Goal: Communication & Community: Answer question/provide support

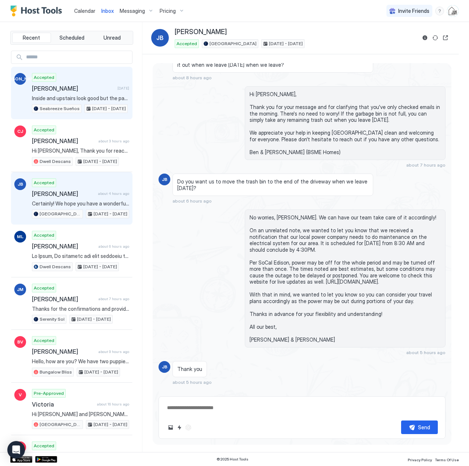
drag, startPoint x: 0, startPoint y: 0, endPoint x: 54, endPoint y: 88, distance: 102.8
click at [54, 88] on span "[PERSON_NAME]" at bounding box center [73, 88] width 83 height 7
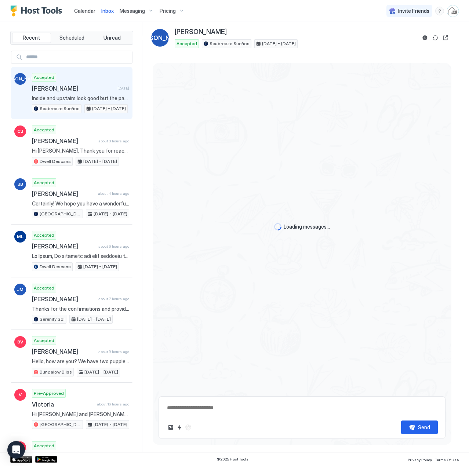
scroll to position [777, 0]
type textarea "*"
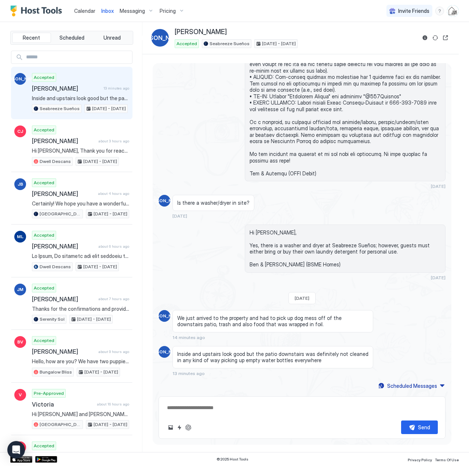
click at [88, 11] on span "Calendar" at bounding box center [84, 11] width 21 height 6
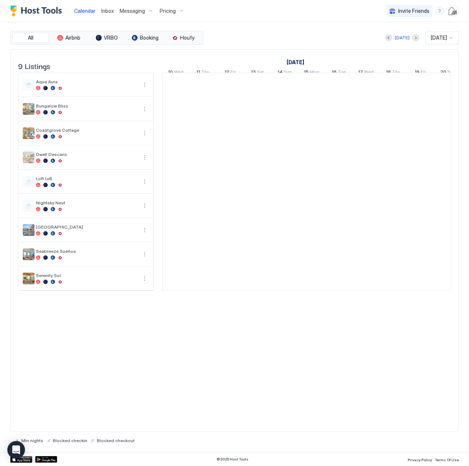
scroll to position [0, 408]
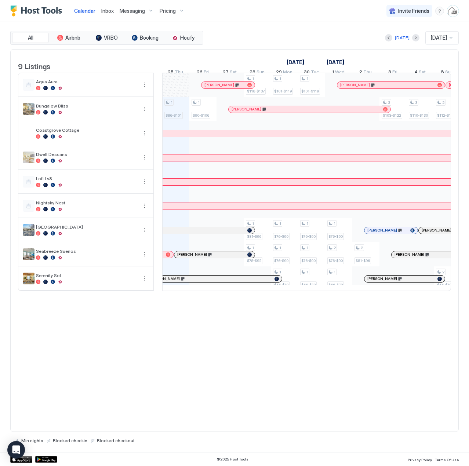
click at [267, 16] on div "Calendar Inbox Messaging Pricing Invite Friends BH" at bounding box center [234, 11] width 469 height 22
click at [107, 12] on span "Inbox" at bounding box center [107, 11] width 12 height 6
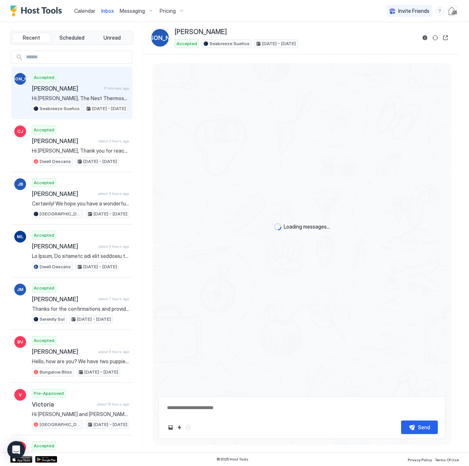
scroll to position [996, 0]
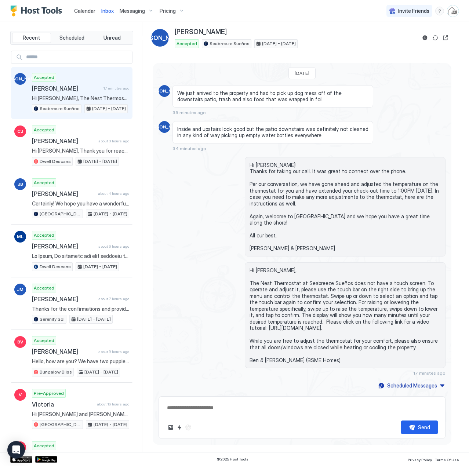
click at [78, 96] on span "Hi [PERSON_NAME], The Nest Thermostat at Seabreeze Sueños does not have a touch…" at bounding box center [80, 98] width 97 height 7
drag, startPoint x: 85, startPoint y: 12, endPoint x: 86, endPoint y: 0, distance: 11.8
click at [85, 12] on span "Calendar" at bounding box center [84, 11] width 21 height 6
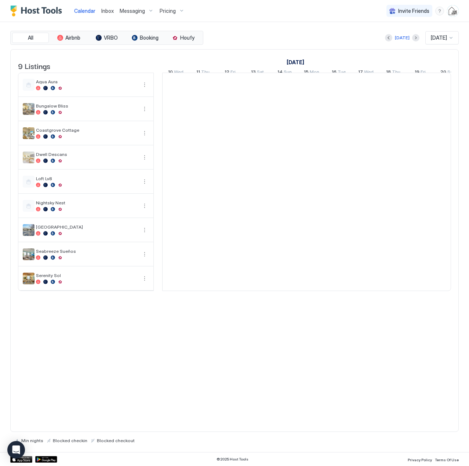
scroll to position [0, 408]
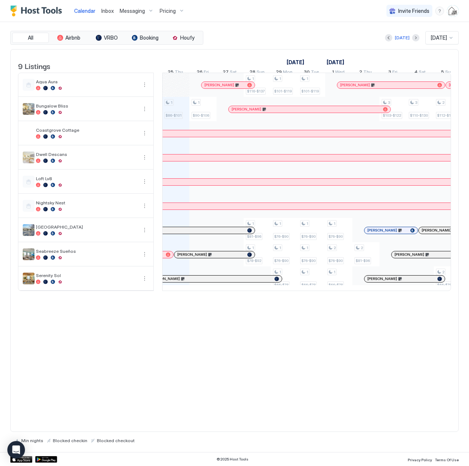
click at [106, 9] on span "Inbox" at bounding box center [107, 11] width 12 height 6
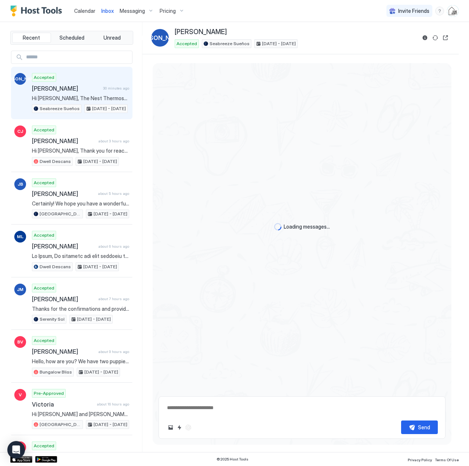
scroll to position [988, 0]
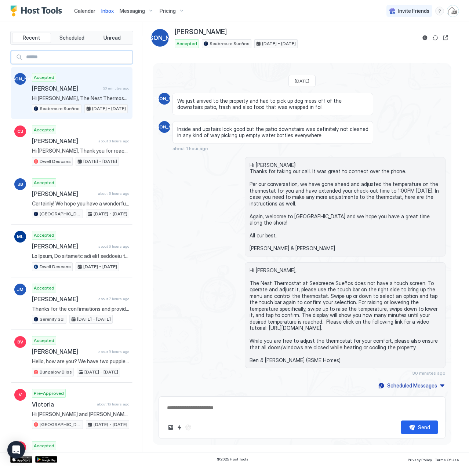
click at [83, 59] on input "Input Field" at bounding box center [77, 57] width 109 height 12
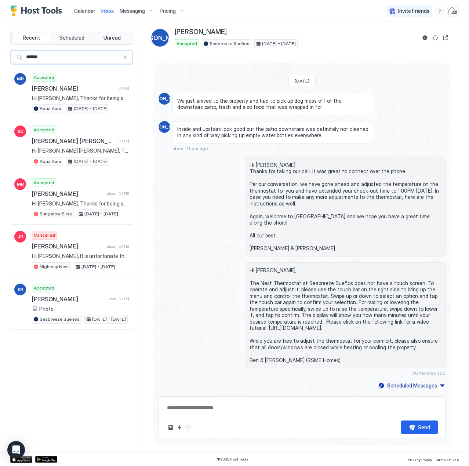
type input "******"
click at [126, 60] on div "******" at bounding box center [71, 57] width 121 height 13
click at [82, 11] on span "Calendar" at bounding box center [84, 11] width 21 height 6
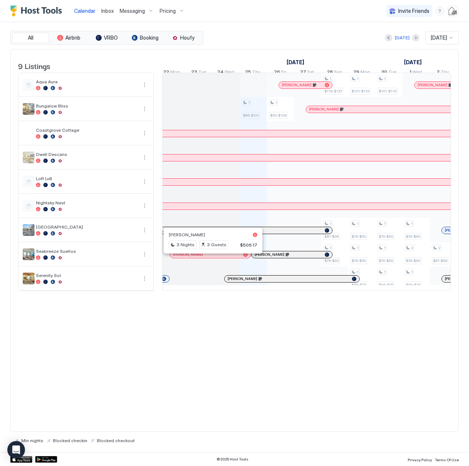
click at [210, 258] on div at bounding box center [210, 255] width 6 height 6
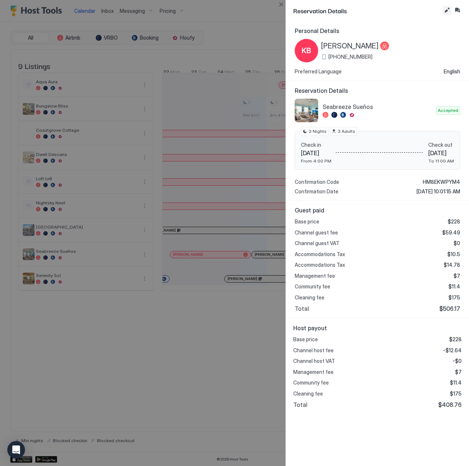
click at [448, 10] on button "Edit reservation" at bounding box center [447, 10] width 9 height 9
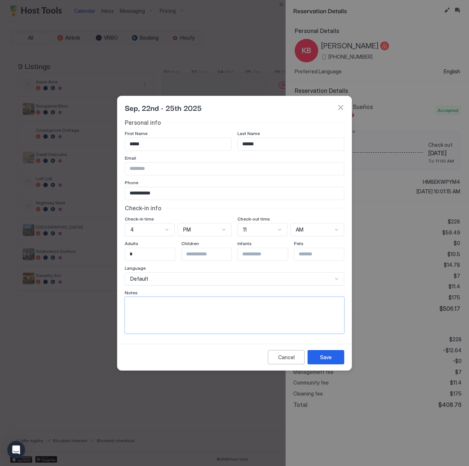
click at [262, 317] on textarea "Input Field" at bounding box center [234, 315] width 219 height 36
paste textarea "**********"
type textarea "**********"
click at [319, 358] on button "Save" at bounding box center [326, 357] width 37 height 14
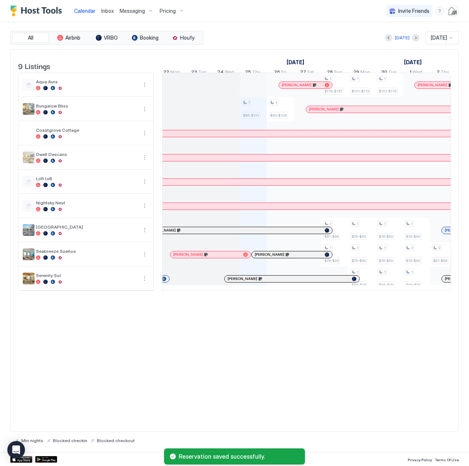
click at [221, 258] on div at bounding box center [221, 255] width 6 height 6
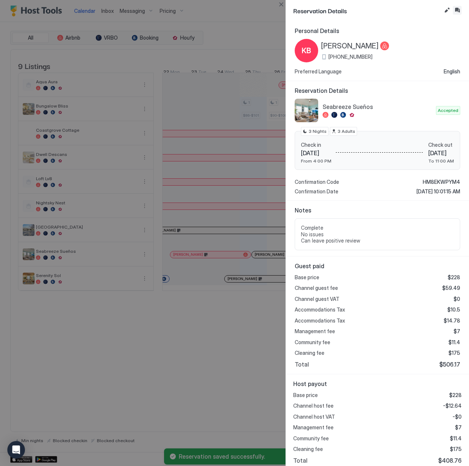
click at [455, 9] on button "Inbox" at bounding box center [457, 10] width 9 height 9
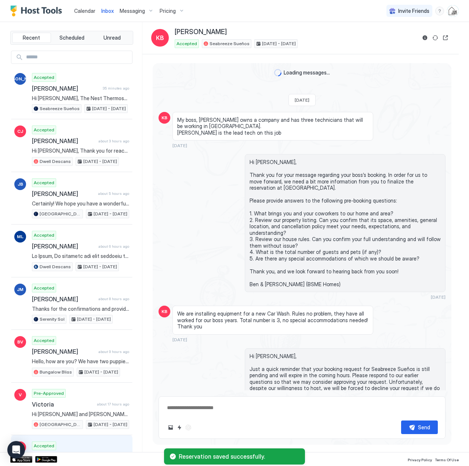
scroll to position [1204, 0]
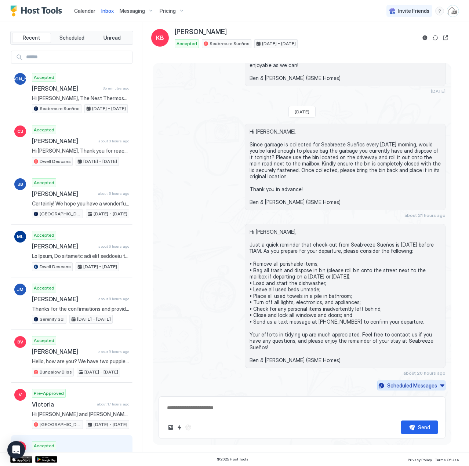
click at [414, 385] on div "Scheduled Messages" at bounding box center [412, 386] width 50 height 8
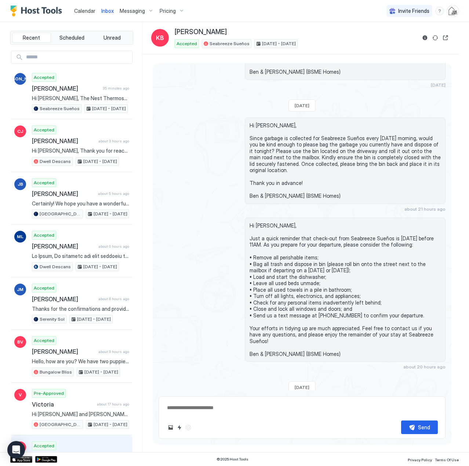
scroll to position [1384, 0]
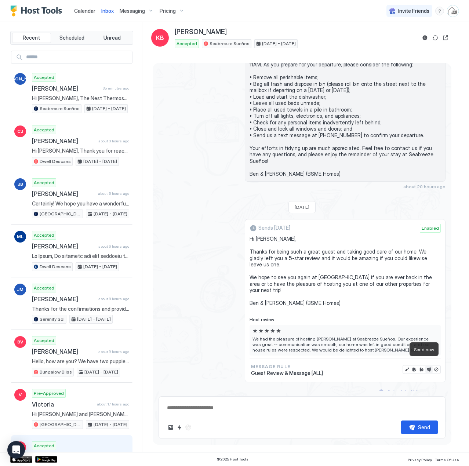
click at [425, 366] on button "Send now" at bounding box center [428, 369] width 7 height 7
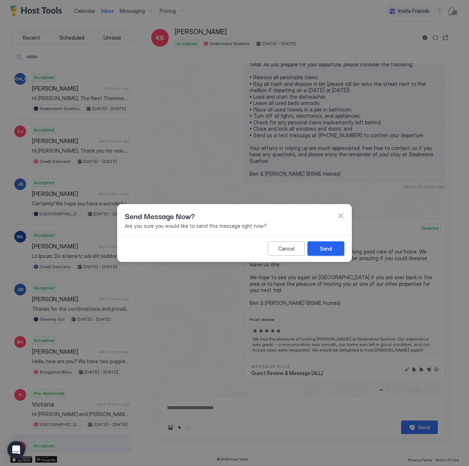
click at [335, 253] on button "Send" at bounding box center [326, 249] width 37 height 14
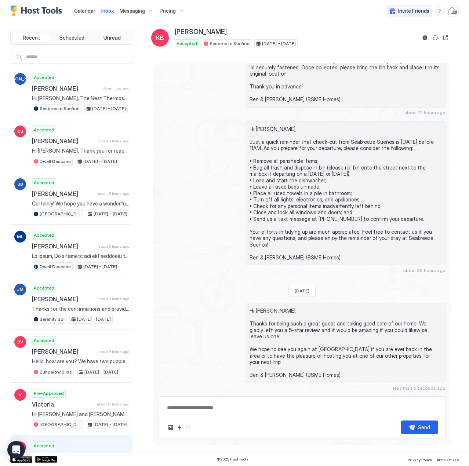
scroll to position [1294, 0]
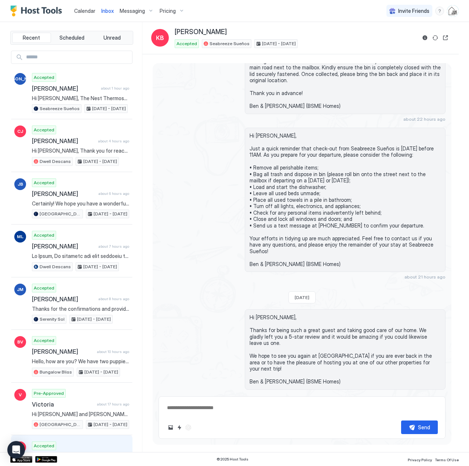
click at [279, 10] on div "Calendar Inbox Messaging Pricing Invite Friends BH" at bounding box center [234, 11] width 469 height 22
click at [84, 9] on span "Calendar" at bounding box center [84, 11] width 21 height 6
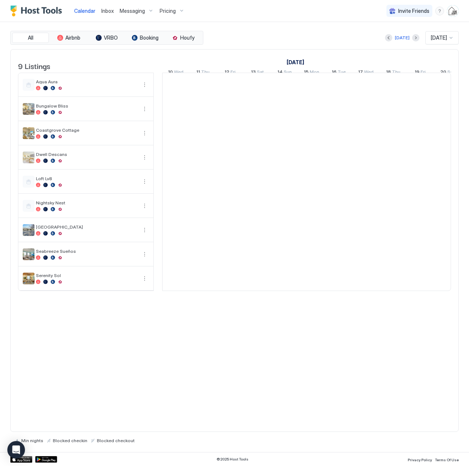
scroll to position [0, 408]
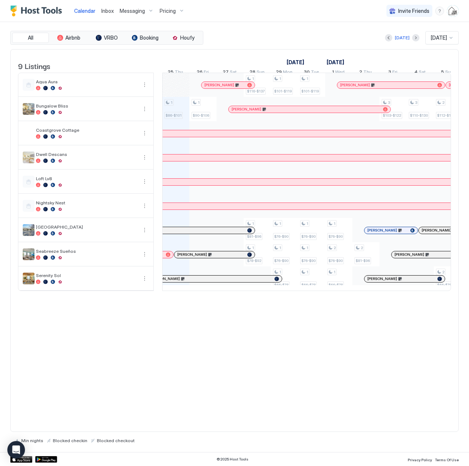
click at [88, 360] on div "9 Listings [DATE] [DATE] 10 Wed 11 Thu 12 Fri 13 Sat 14 Sun 15 Mon 16 Tue 17 We…" at bounding box center [234, 240] width 449 height 383
click at [106, 11] on span "Inbox" at bounding box center [107, 11] width 12 height 6
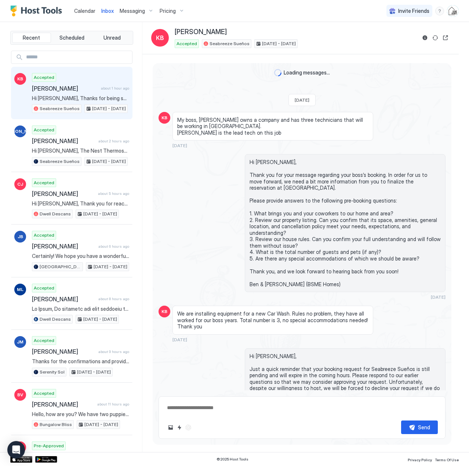
scroll to position [1319, 0]
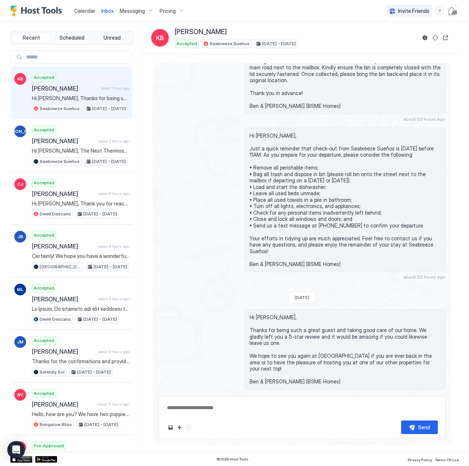
click at [86, 11] on span "Calendar" at bounding box center [84, 11] width 21 height 6
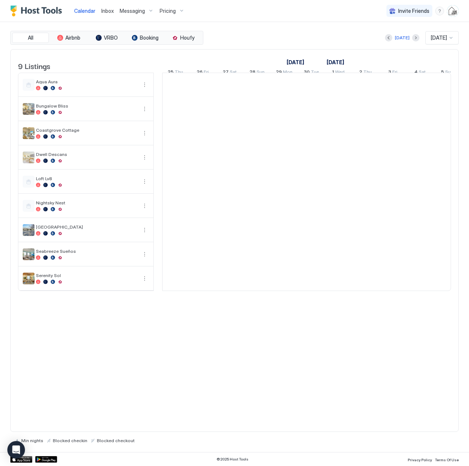
scroll to position [0, 408]
